Goal: Task Accomplishment & Management: Manage account settings

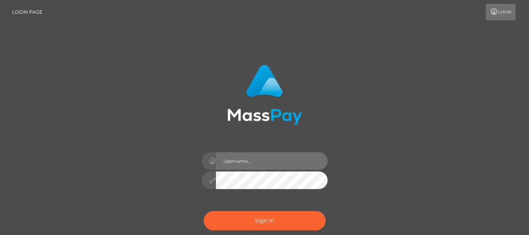
click at [264, 158] on input "text" at bounding box center [272, 161] width 112 height 18
click at [57, 107] on div "Sign in" at bounding box center [264, 159] width 448 height 200
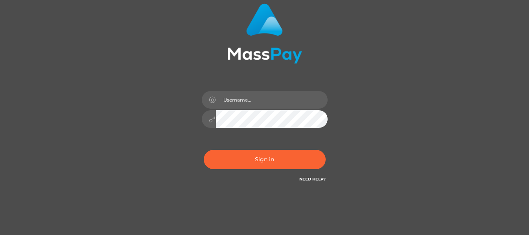
scroll to position [43, 0]
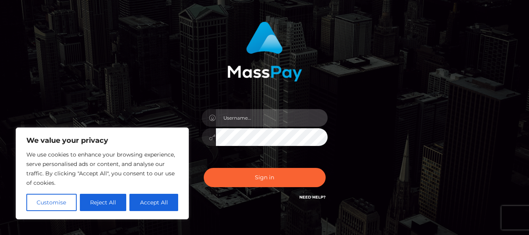
click at [234, 115] on input "text" at bounding box center [272, 118] width 112 height 18
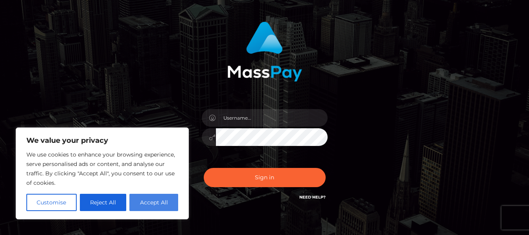
click at [140, 202] on button "Accept All" at bounding box center [153, 202] width 49 height 17
checkbox input "true"
